Goal: Task Accomplishment & Management: Manage account settings

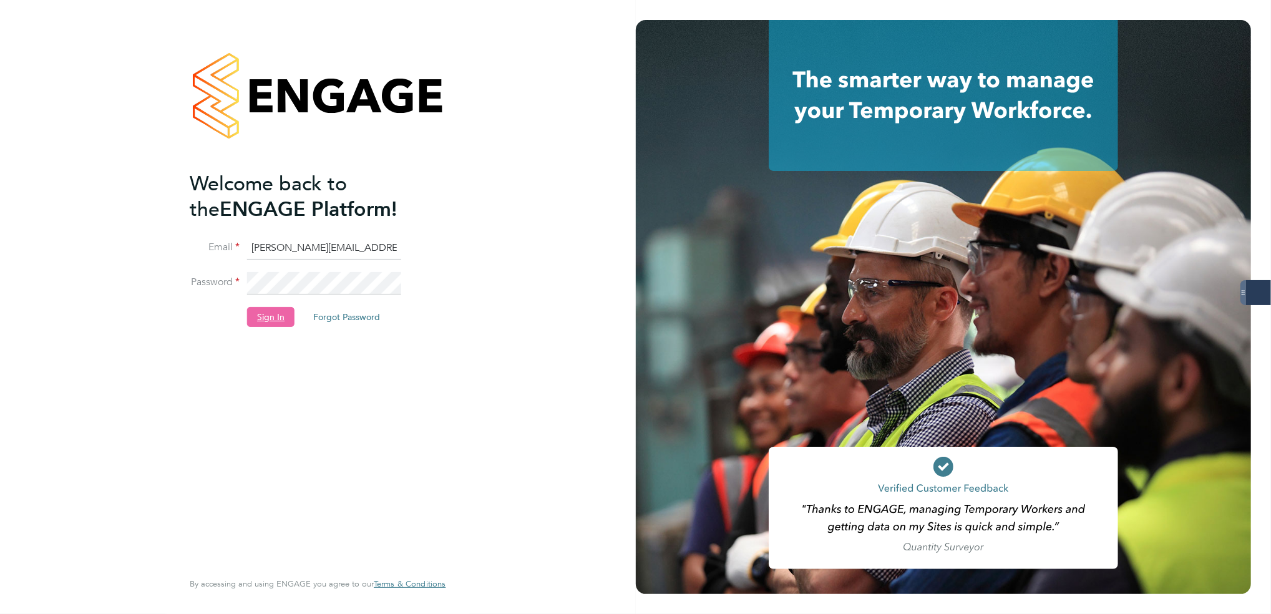
click at [265, 312] on button "Sign In" at bounding box center [270, 317] width 47 height 20
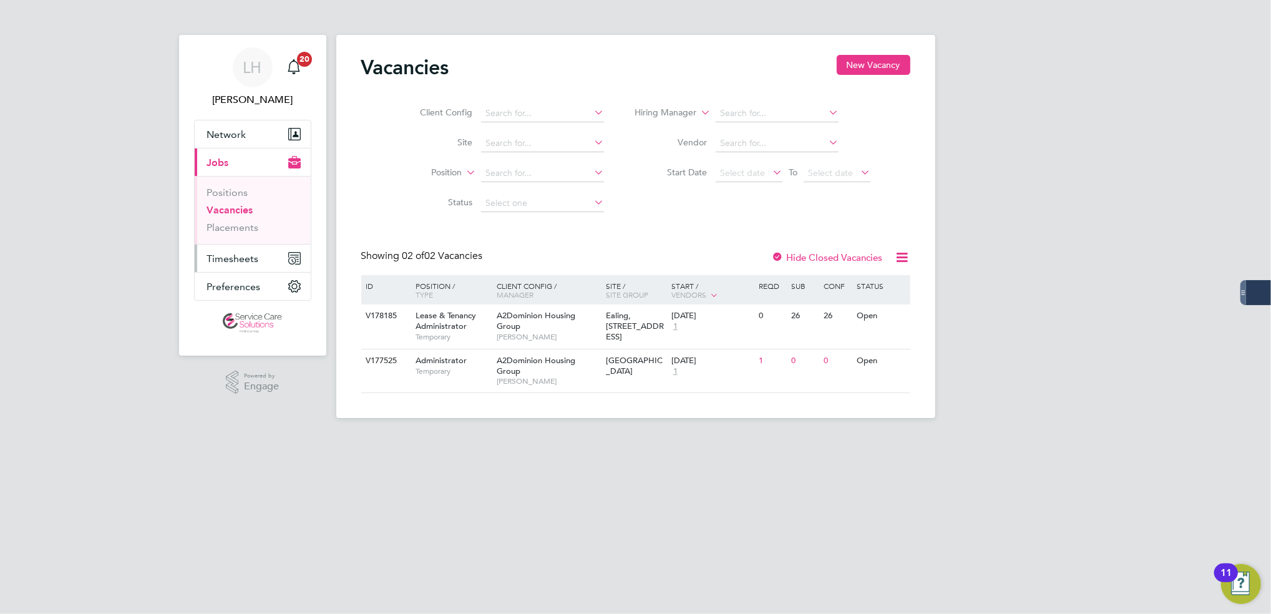
click at [233, 262] on span "Timesheets" at bounding box center [233, 259] width 52 height 12
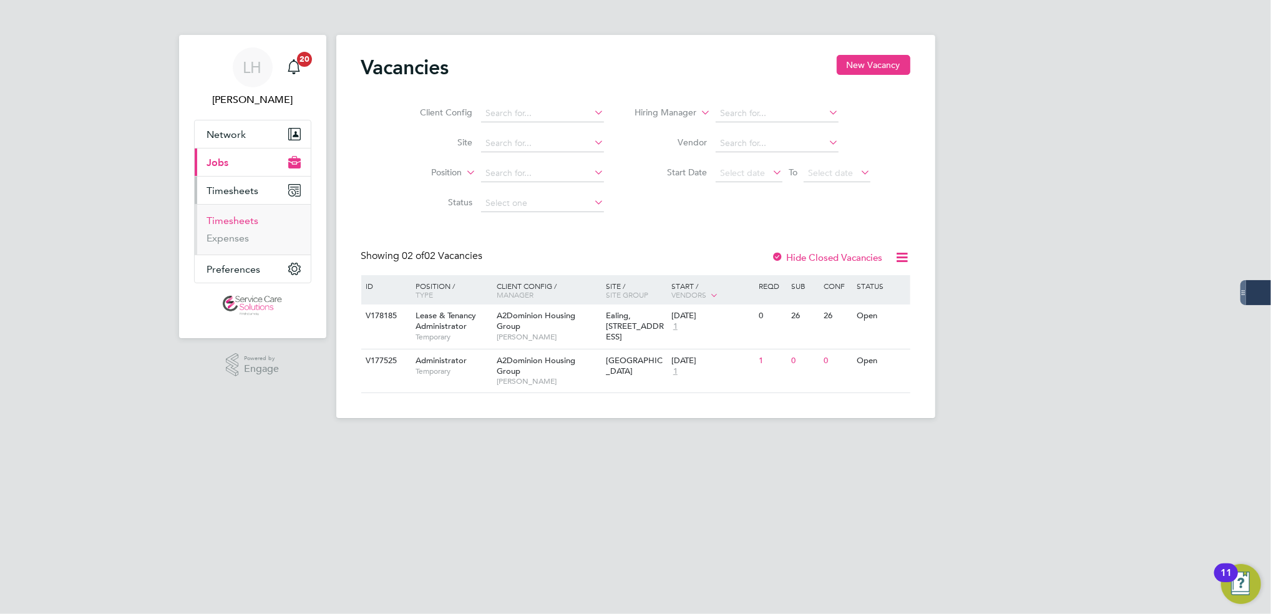
click at [237, 222] on link "Timesheets" at bounding box center [233, 221] width 52 height 12
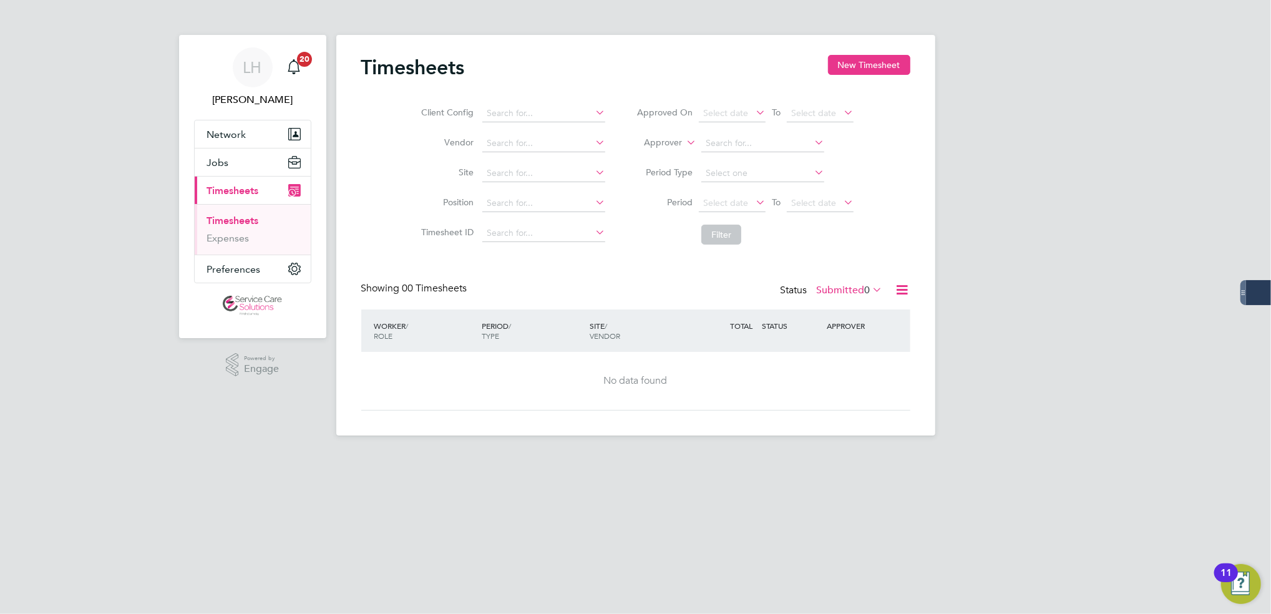
click at [830, 298] on div "Status Submitted 0" at bounding box center [833, 290] width 105 height 17
click at [832, 293] on label "Submitted 0" at bounding box center [850, 290] width 66 height 12
drag, startPoint x: 834, startPoint y: 361, endPoint x: 836, endPoint y: 369, distance: 8.3
click at [836, 369] on li "Approved" at bounding box center [833, 364] width 57 height 17
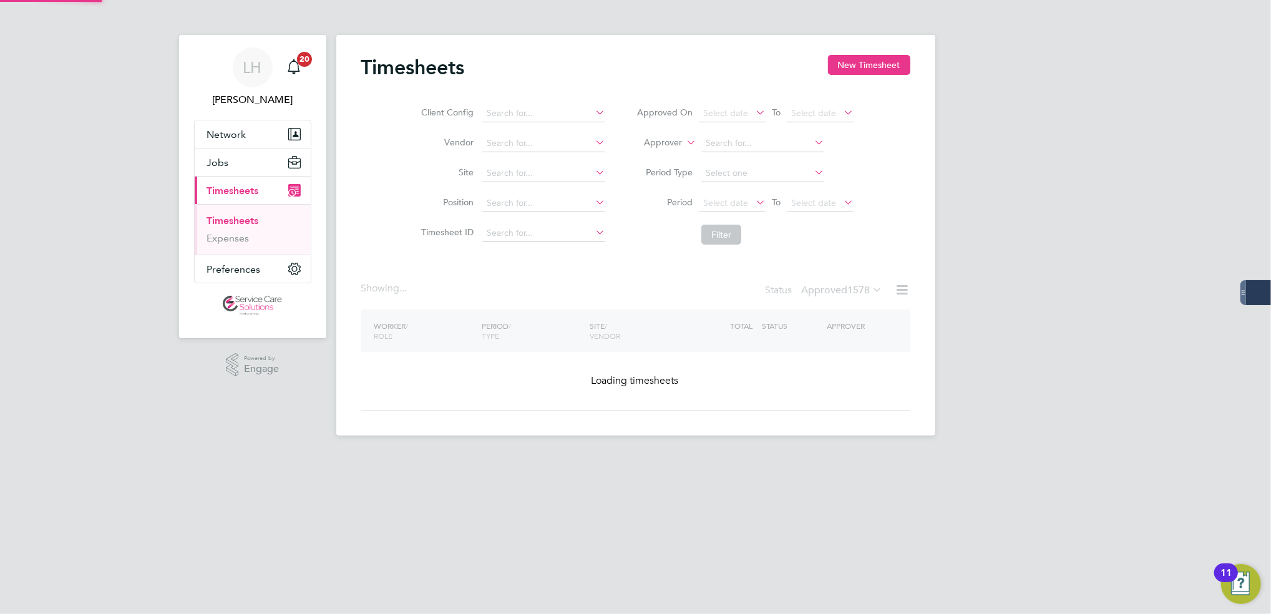
click at [836, 369] on div "Timesheets New Timesheet Client Config Vendor Site Position Timesheet ID Approv…" at bounding box center [635, 233] width 549 height 356
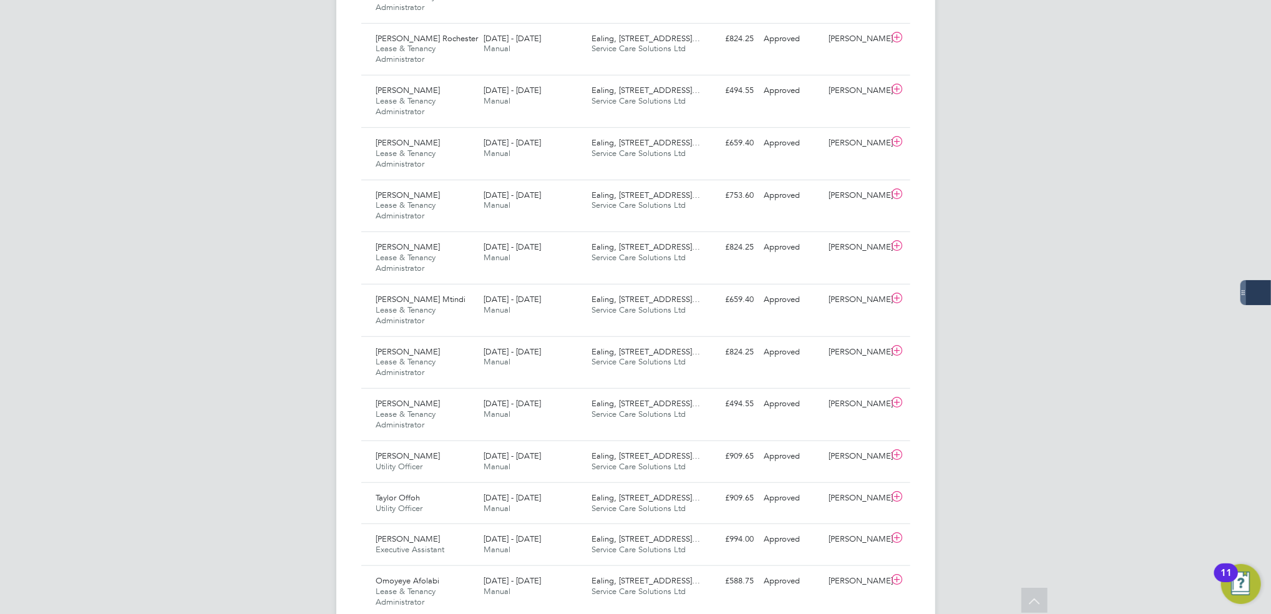
scroll to position [580, 0]
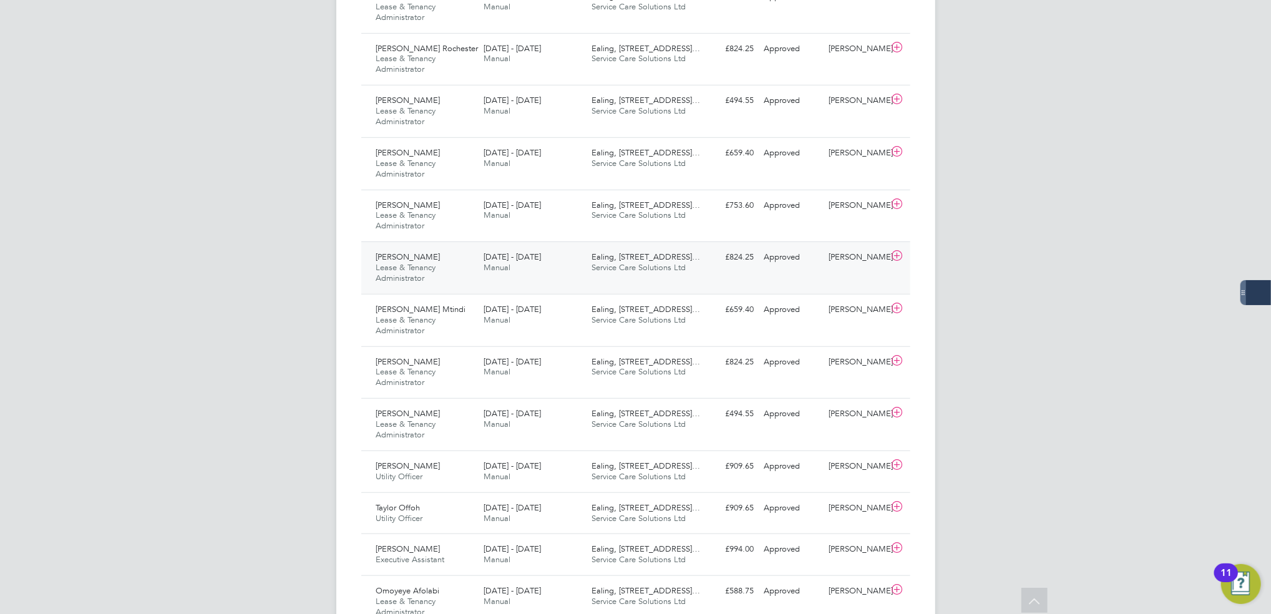
click at [458, 278] on div "Andrew Duffy Lease & Tenancy Administrator 18 - 24 Aug 2025" at bounding box center [425, 268] width 108 height 42
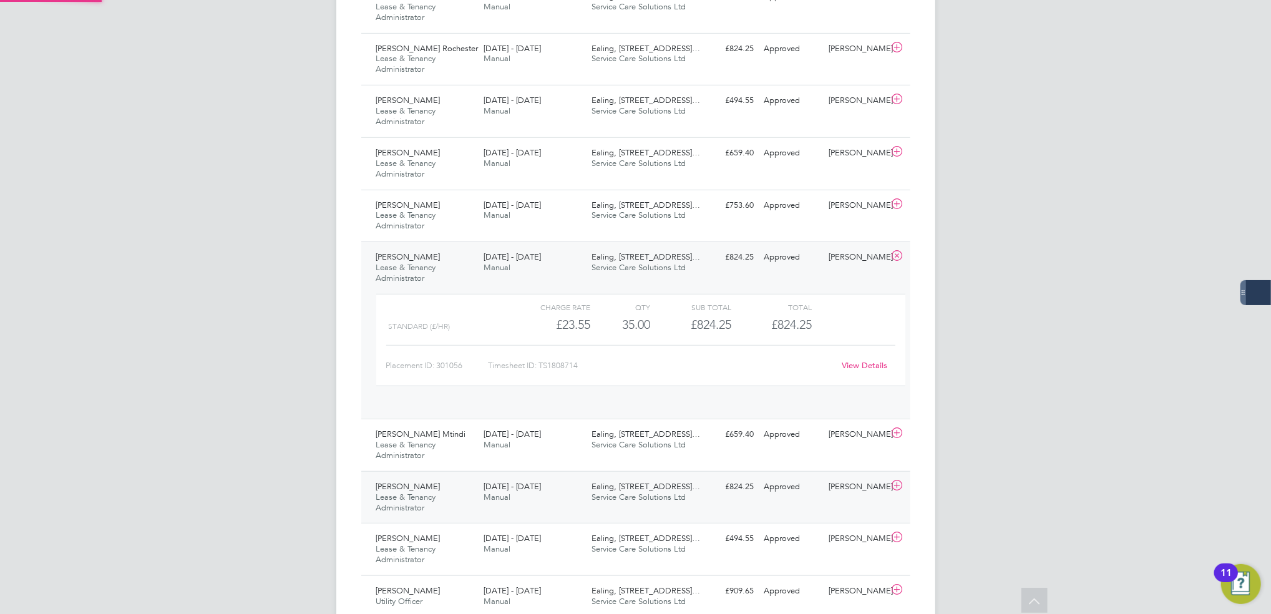
scroll to position [21, 121]
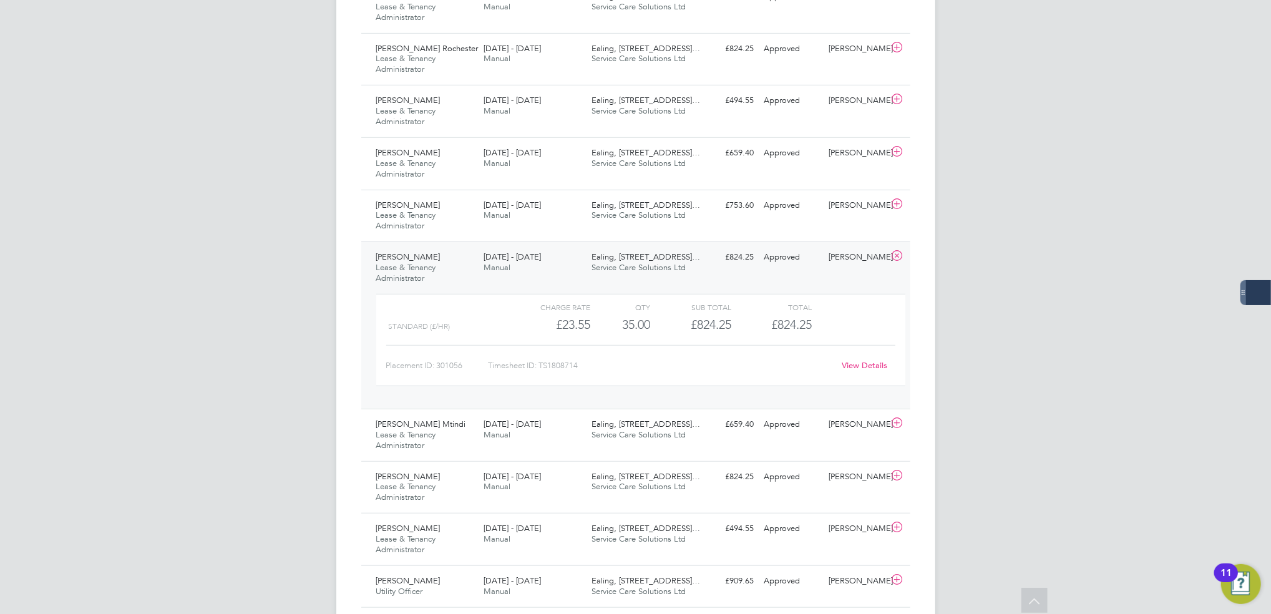
click at [879, 371] on div "View Details" at bounding box center [865, 366] width 61 height 20
click at [874, 366] on link "View Details" at bounding box center [865, 365] width 46 height 11
click at [871, 366] on link "View Details" at bounding box center [865, 365] width 46 height 11
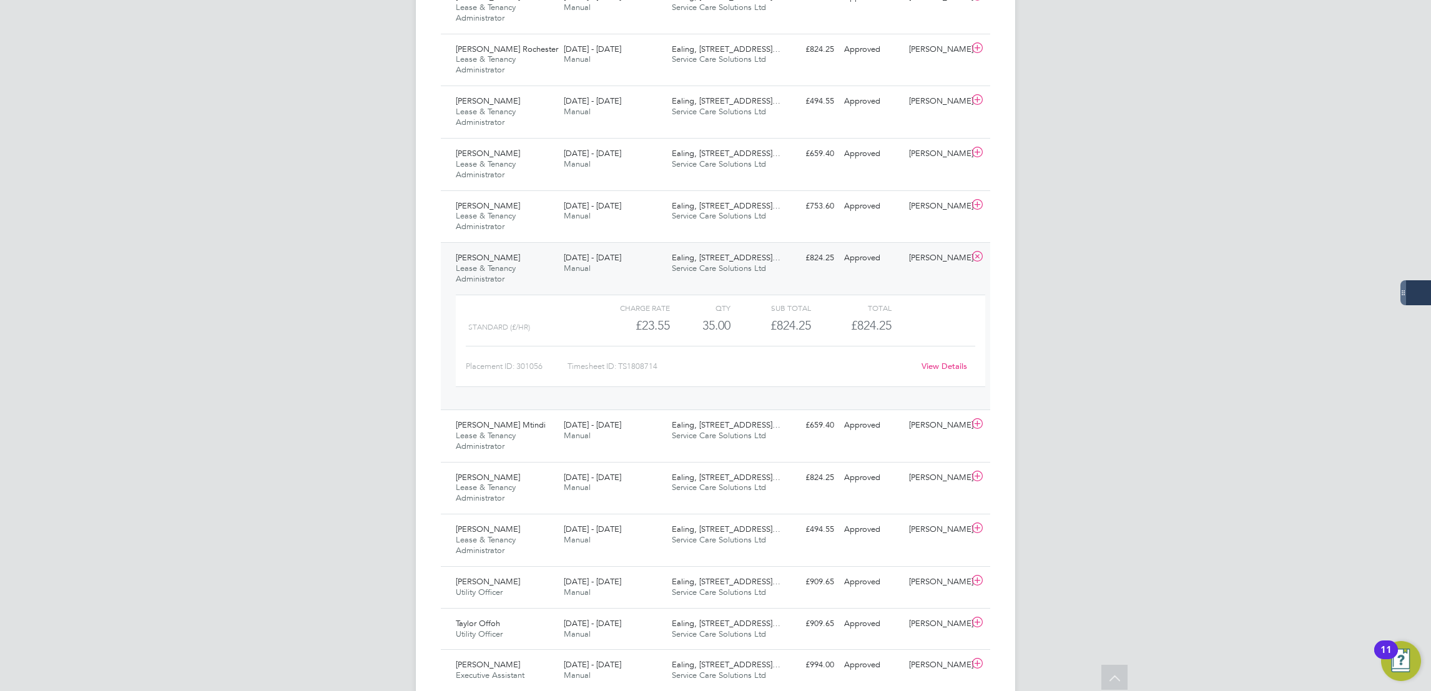
scroll to position [6, 6]
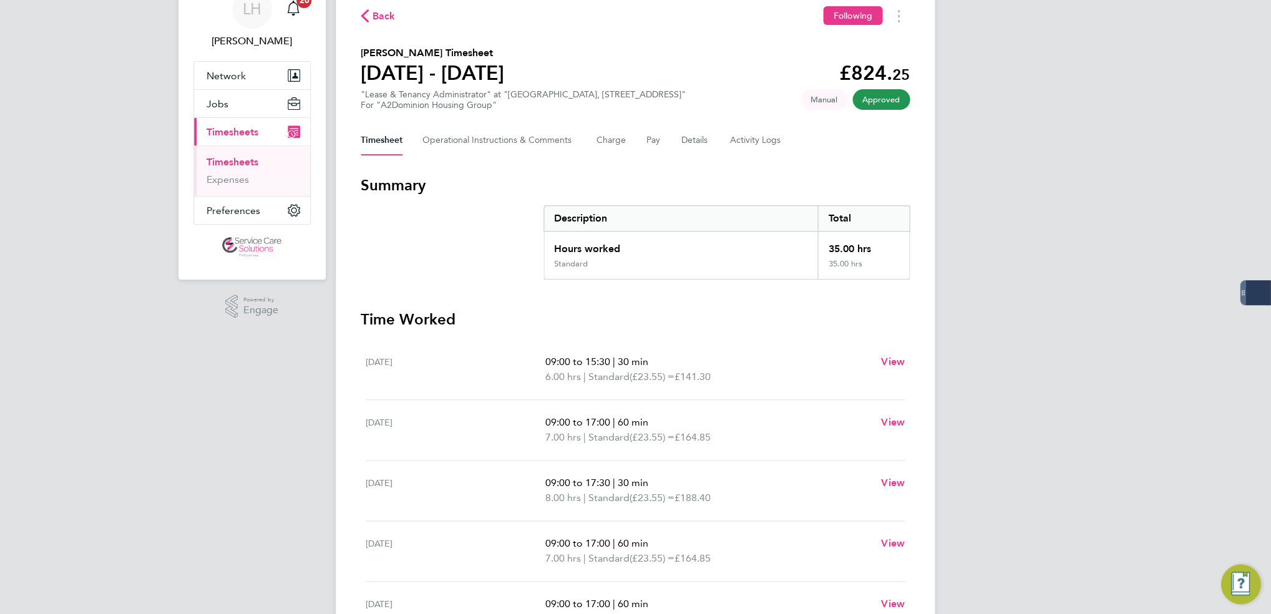
scroll to position [59, 0]
drag, startPoint x: 0, startPoint y: 0, endPoint x: 1181, endPoint y: 86, distance: 1184.1
click at [1181, 86] on div "[PERSON_NAME] Notifications 20 Applications: Network Businesses Sites Workers C…" at bounding box center [635, 362] width 1271 height 842
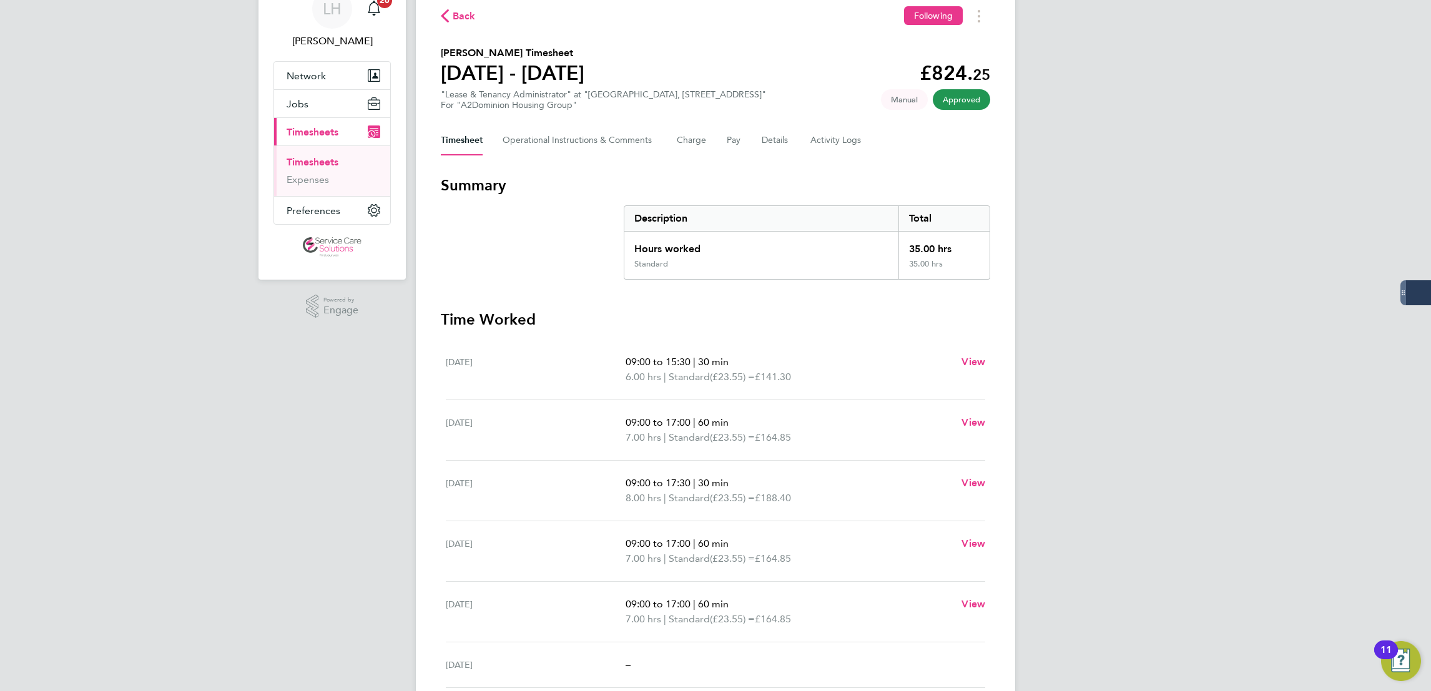
click at [1109, 189] on div "[PERSON_NAME] Notifications 20 Applications: Network Businesses Sites Workers C…" at bounding box center [715, 362] width 1431 height 842
